Goal: Task Accomplishment & Management: Manage account settings

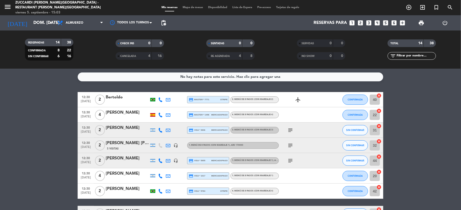
click at [113, 103] on div at bounding box center [127, 103] width 43 height 4
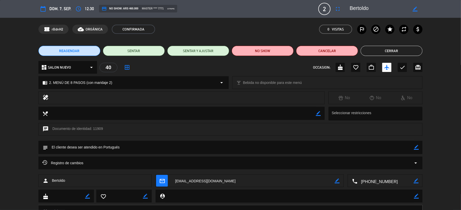
click at [380, 180] on textarea at bounding box center [385, 181] width 56 height 13
drag, startPoint x: 388, startPoint y: 5, endPoint x: 342, endPoint y: 13, distance: 46.8
click at [342, 13] on div "calendar_today dom. 7, sep. access_time 12:30 credit_card NO SHOW: ARS 460.000 …" at bounding box center [230, 9] width 384 height 12
click at [402, 54] on button "Cerrar" at bounding box center [391, 51] width 62 height 10
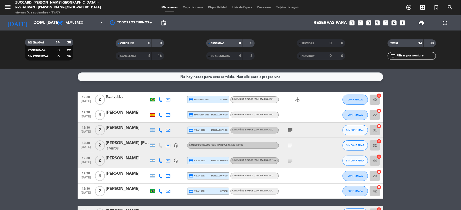
click at [114, 117] on div at bounding box center [127, 118] width 43 height 4
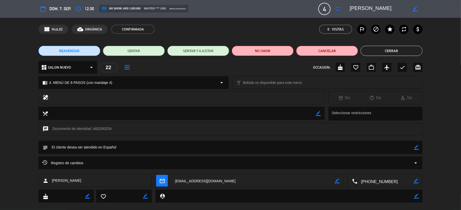
click at [370, 182] on textarea at bounding box center [385, 181] width 56 height 13
drag, startPoint x: 395, startPoint y: 11, endPoint x: 333, endPoint y: 4, distance: 62.4
click at [333, 4] on div "calendar_today dom. 7, sep. access_time 12:30 credit_card NO SHOW: ARS 1.920.00…" at bounding box center [230, 9] width 384 height 12
click at [185, 183] on textarea at bounding box center [252, 181] width 163 height 13
drag, startPoint x: 396, startPoint y: 10, endPoint x: 337, endPoint y: 11, distance: 58.8
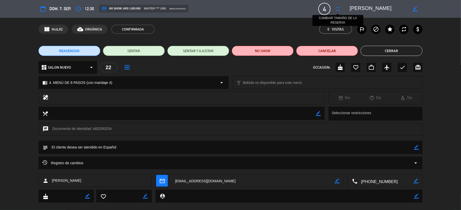
click at [337, 11] on div "calendar_today dom. 7, sep. access_time 12:30 credit_card NO SHOW: ARS 1.920.00…" at bounding box center [230, 9] width 384 height 12
click at [395, 50] on button "Cerrar" at bounding box center [391, 51] width 62 height 10
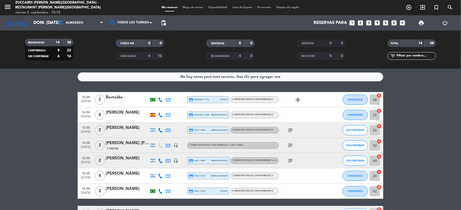
click at [111, 131] on div "[PERSON_NAME]" at bounding box center [127, 128] width 43 height 7
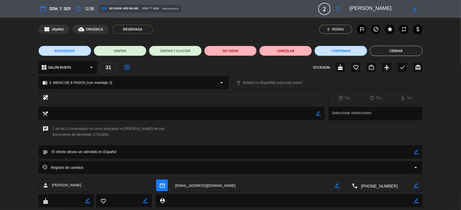
click at [379, 188] on textarea at bounding box center [385, 185] width 56 height 13
drag, startPoint x: 380, startPoint y: 7, endPoint x: 326, endPoint y: 12, distance: 54.6
click at [326, 12] on div "calendar_today dom. 7, sep. access_time 12:30 credit_card NO SHOW: ARS 660.000 …" at bounding box center [230, 9] width 384 height 12
drag, startPoint x: 149, startPoint y: 129, endPoint x: 89, endPoint y: 131, distance: 60.3
click at [89, 131] on div "chat 1 de los 2 comensales no como pescados ni [PERSON_NAME] de mar Documento d…" at bounding box center [230, 131] width 384 height 17
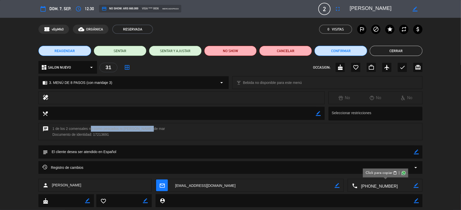
copy div "no como pescados ni [PERSON_NAME] de mar"
click at [392, 49] on button "Cerrar" at bounding box center [395, 51] width 53 height 10
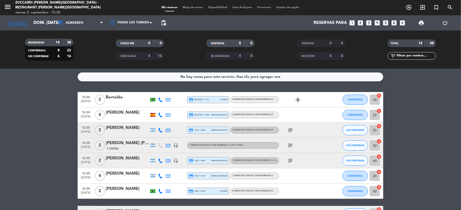
click at [123, 142] on div "[PERSON_NAME] [PERSON_NAME]" at bounding box center [127, 143] width 43 height 7
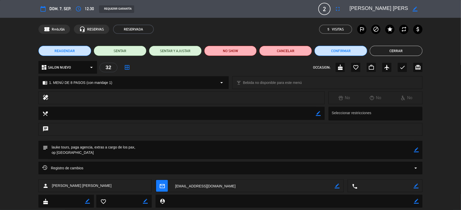
drag, startPoint x: 396, startPoint y: 10, endPoint x: 347, endPoint y: 13, distance: 49.2
click at [347, 13] on div "border_color" at bounding box center [384, 8] width 76 height 9
click at [384, 54] on button "Cerrar" at bounding box center [395, 51] width 53 height 10
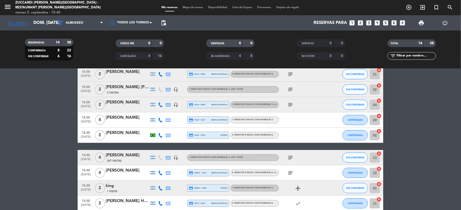
scroll to position [68, 0]
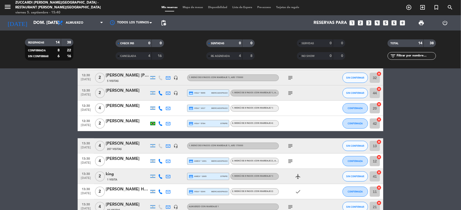
click at [132, 93] on div "[PERSON_NAME]" at bounding box center [127, 91] width 43 height 7
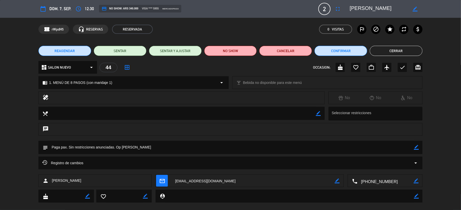
click at [387, 181] on textarea at bounding box center [385, 181] width 56 height 13
drag, startPoint x: 350, startPoint y: 8, endPoint x: 409, endPoint y: 13, distance: 59.2
click at [409, 13] on div "border_color" at bounding box center [384, 8] width 76 height 9
click at [392, 55] on button "Cerrar" at bounding box center [395, 51] width 53 height 10
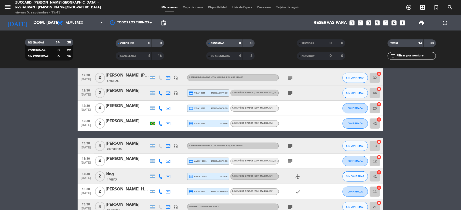
click at [126, 105] on div "[PERSON_NAME]" at bounding box center [127, 106] width 43 height 7
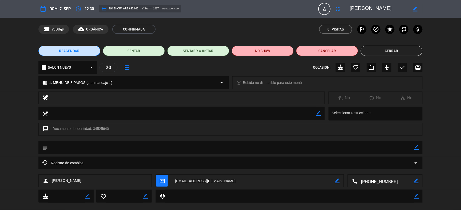
click at [365, 182] on textarea at bounding box center [385, 181] width 56 height 13
drag, startPoint x: 396, startPoint y: 9, endPoint x: 342, endPoint y: 11, distance: 54.0
click at [342, 11] on div "calendar_today dom. 7, sep. access_time 12:30 credit_card NO SHOW: ARS 680.000 …" at bounding box center [230, 9] width 384 height 12
click at [401, 53] on button "Cerrar" at bounding box center [391, 51] width 62 height 10
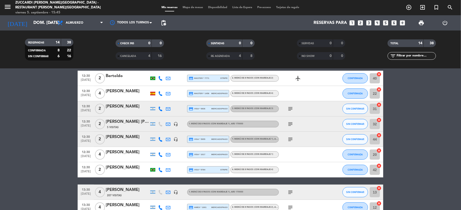
scroll to position [0, 0]
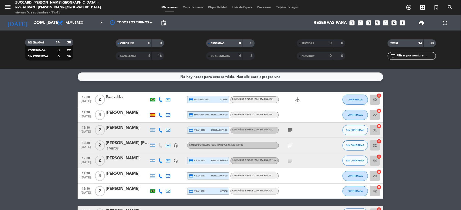
click at [289, 145] on icon "subject" at bounding box center [290, 145] width 6 height 6
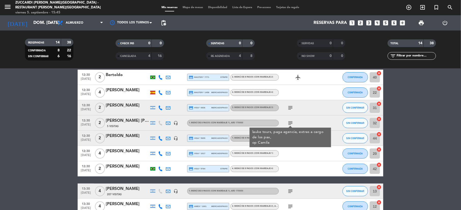
scroll to position [34, 0]
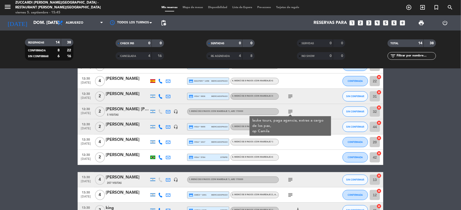
click at [127, 159] on div at bounding box center [127, 161] width 43 height 4
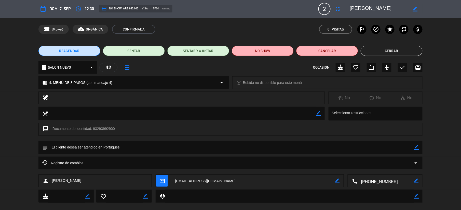
click at [374, 182] on textarea at bounding box center [385, 181] width 56 height 13
drag, startPoint x: 402, startPoint y: 10, endPoint x: 335, endPoint y: 5, distance: 67.6
click at [335, 5] on div "calendar_today dom. 7, sep. access_time 12:30 credit_card NO SHOW: ARS 960.000 …" at bounding box center [230, 9] width 384 height 12
click at [390, 46] on button "Cerrar" at bounding box center [391, 51] width 62 height 10
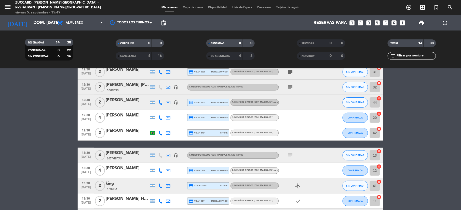
scroll to position [128, 0]
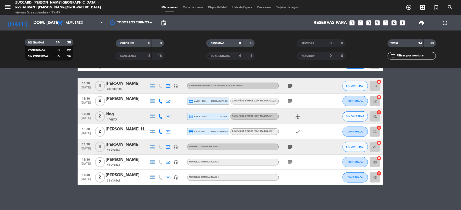
click at [112, 84] on div "[PERSON_NAME]" at bounding box center [127, 83] width 43 height 7
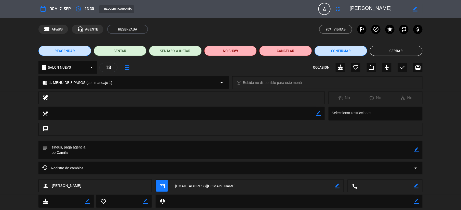
click at [399, 48] on button "Cerrar" at bounding box center [395, 51] width 53 height 10
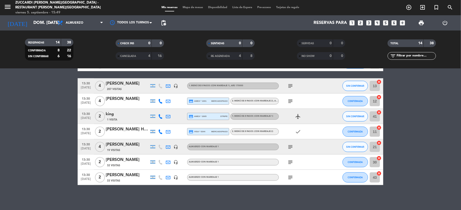
click at [116, 98] on div "[PERSON_NAME]" at bounding box center [127, 99] width 43 height 7
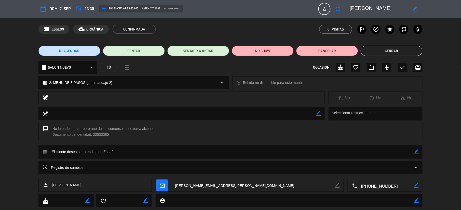
click at [376, 183] on textarea at bounding box center [385, 185] width 56 height 13
drag, startPoint x: 388, startPoint y: 11, endPoint x: 339, endPoint y: 7, distance: 49.2
click at [339, 7] on div "calendar_today dom. 7, sep. access_time 13:30 credit_card NO SHOW: ARS 920.000 …" at bounding box center [230, 9] width 384 height 12
click at [370, 48] on button "Cerrar" at bounding box center [391, 51] width 62 height 10
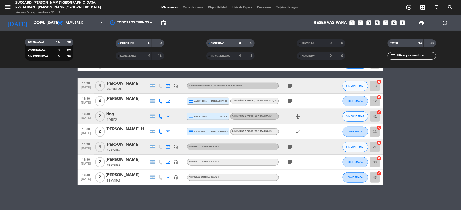
click at [115, 116] on div "king" at bounding box center [127, 114] width 43 height 7
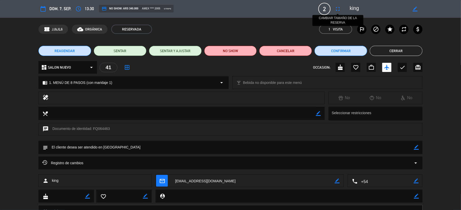
drag, startPoint x: 368, startPoint y: 10, endPoint x: 337, endPoint y: 10, distance: 31.6
click at [337, 10] on div "calendar_today dom. 7, sep. access_time 13:30 credit_card NO SHOW: ARS 340.000 …" at bounding box center [230, 9] width 384 height 12
click at [375, 51] on button "Cerrar" at bounding box center [395, 51] width 53 height 10
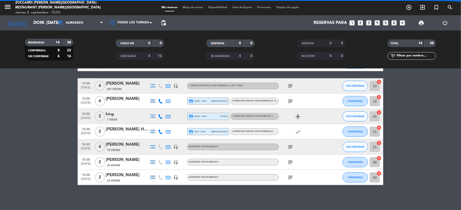
click at [121, 136] on div at bounding box center [127, 135] width 43 height 4
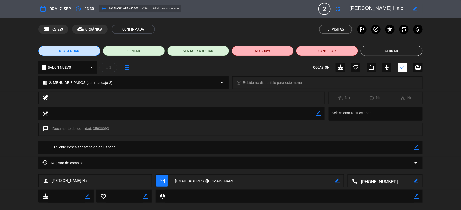
click at [388, 183] on textarea at bounding box center [385, 181] width 56 height 13
drag, startPoint x: 383, startPoint y: 7, endPoint x: 343, endPoint y: 7, distance: 39.4
click at [343, 7] on editable-input "border_color" at bounding box center [382, 8] width 79 height 9
click at [400, 51] on button "Cerrar" at bounding box center [391, 51] width 62 height 10
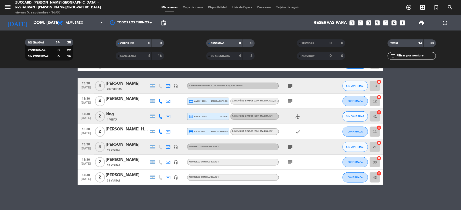
click at [287, 148] on icon "subject" at bounding box center [290, 147] width 6 height 6
click at [126, 146] on div "[PERSON_NAME]" at bounding box center [127, 144] width 43 height 7
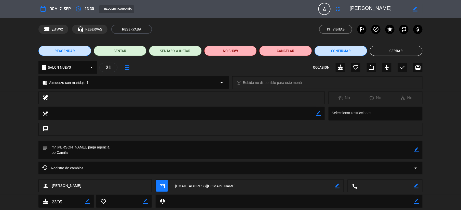
drag, startPoint x: 350, startPoint y: 9, endPoint x: 408, endPoint y: 12, distance: 58.1
click at [408, 12] on div "border_color" at bounding box center [384, 8] width 76 height 9
click at [395, 52] on button "Cerrar" at bounding box center [395, 51] width 53 height 10
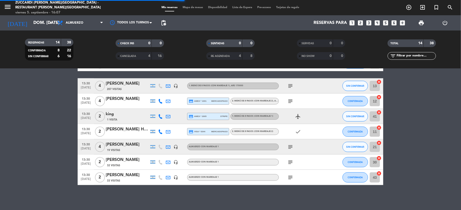
click at [123, 166] on div "32 Visitas" at bounding box center [127, 165] width 43 height 4
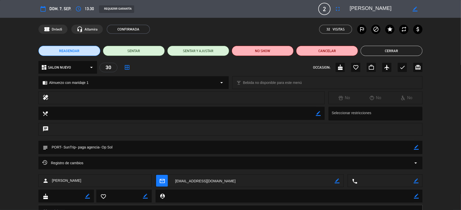
click at [375, 52] on button "Cerrar" at bounding box center [391, 51] width 62 height 10
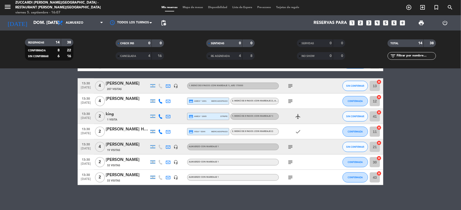
click at [123, 173] on div "[PERSON_NAME]" at bounding box center [127, 175] width 43 height 7
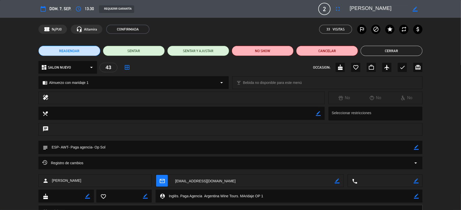
drag, startPoint x: 394, startPoint y: 8, endPoint x: 342, endPoint y: 17, distance: 52.4
click at [342, 17] on div "calendar_today dom. 7, sep. access_time 13:30 REQUERIR GARANTÍA 2 [PERSON_NAME]…" at bounding box center [230, 9] width 461 height 18
click at [400, 46] on button "Cerrar" at bounding box center [391, 51] width 62 height 10
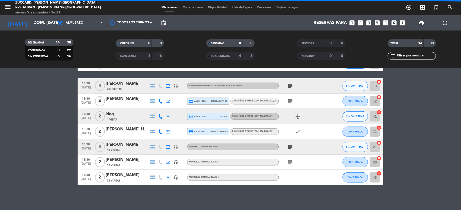
click at [294, 160] on div "subject" at bounding box center [302, 162] width 46 height 15
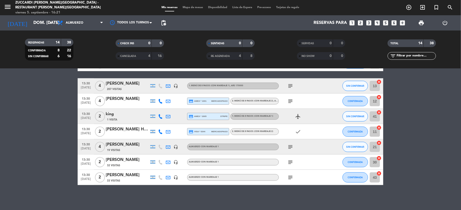
click at [291, 162] on icon "subject" at bounding box center [290, 162] width 6 height 6
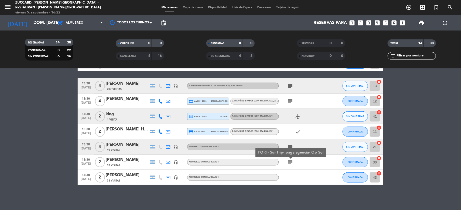
click at [110, 160] on div "[PERSON_NAME]" at bounding box center [127, 160] width 43 height 7
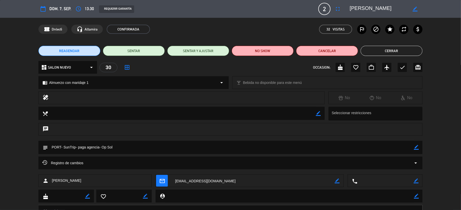
scroll to position [0, 2]
drag, startPoint x: 350, startPoint y: 9, endPoint x: 410, endPoint y: 10, distance: 59.8
click at [410, 10] on div "border_color" at bounding box center [384, 8] width 76 height 9
click at [396, 52] on button "Cerrar" at bounding box center [391, 51] width 62 height 10
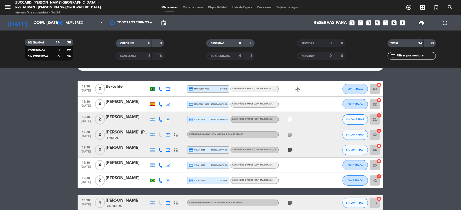
scroll to position [0, 0]
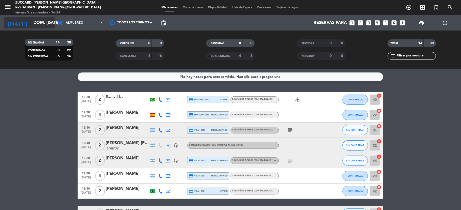
click at [40, 25] on input "dom. [DATE]" at bounding box center [58, 23] width 55 height 10
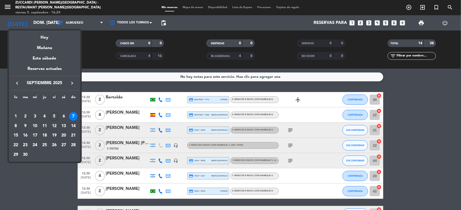
click at [10, 9] on div at bounding box center [230, 105] width 461 height 210
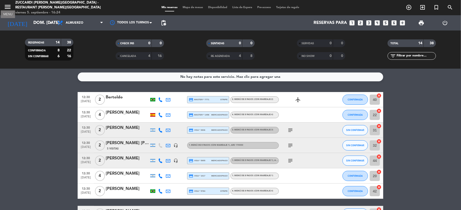
click at [10, 9] on icon "menu" at bounding box center [8, 7] width 8 height 8
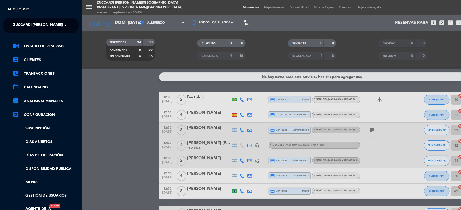
click at [63, 31] on ng-select "× Zuccardi [PERSON_NAME][GEOGRAPHIC_DATA] - Restaurant [PERSON_NAME][GEOGRAPHIC…" at bounding box center [41, 25] width 76 height 15
click at [64, 29] on span at bounding box center [67, 25] width 9 height 11
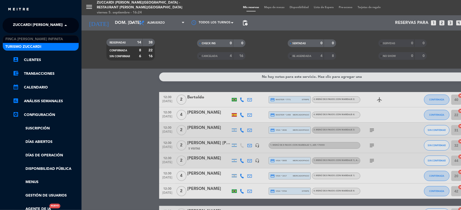
click at [62, 46] on div "Turismo Zuccardi" at bounding box center [41, 47] width 76 height 8
